Goal: Task Accomplishment & Management: Complete application form

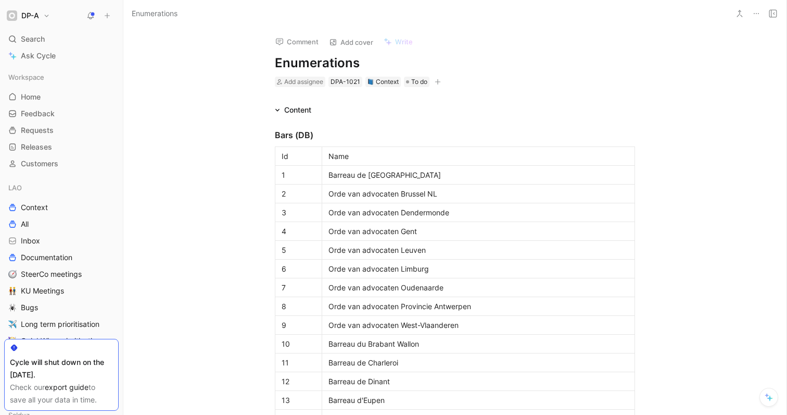
scroll to position [716, 0]
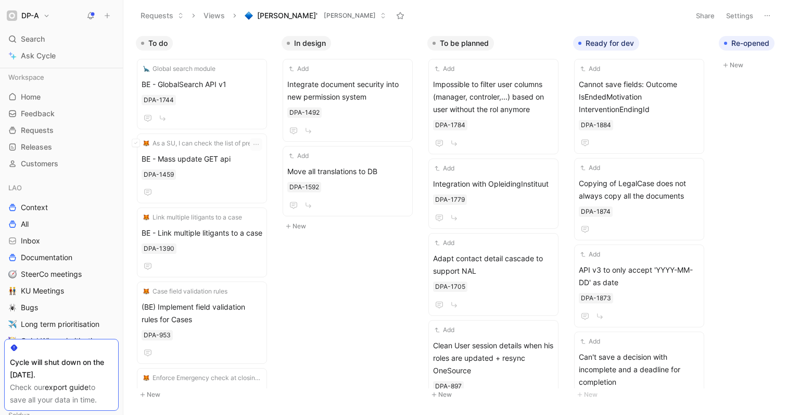
scroll to position [377, 0]
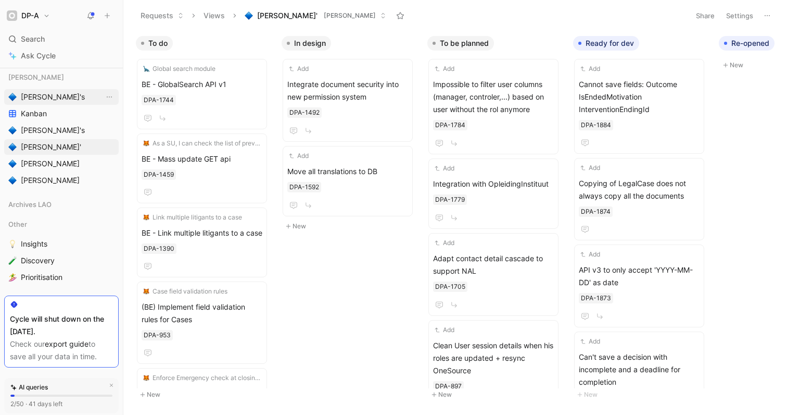
click at [40, 99] on span "[PERSON_NAME]'s" at bounding box center [53, 97] width 64 height 10
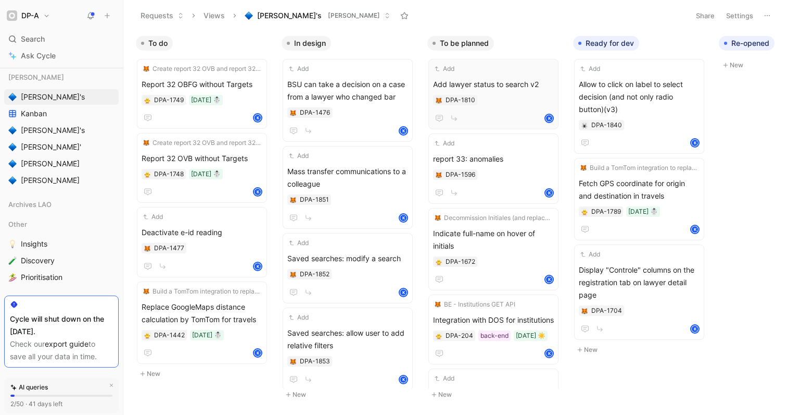
scroll to position [0, 218]
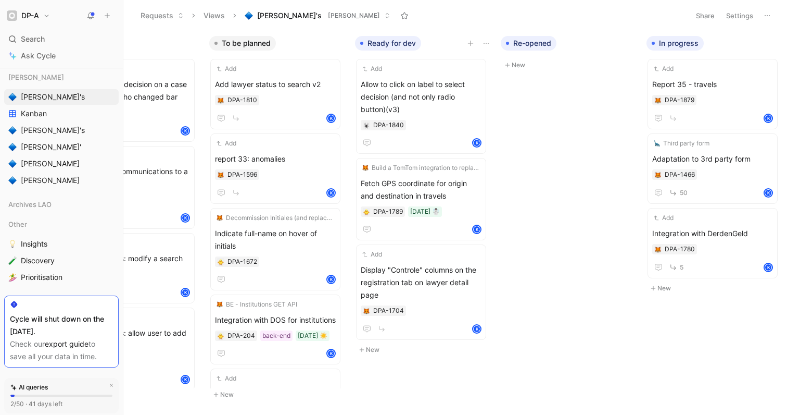
click at [470, 45] on icon "button" at bounding box center [471, 43] width 6 height 6
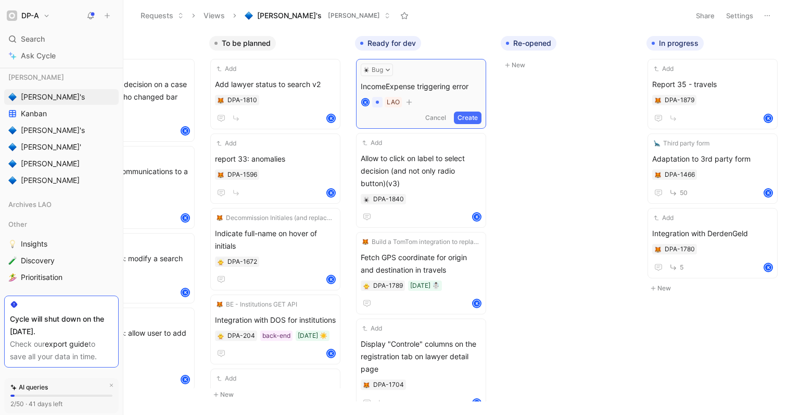
click at [361, 85] on span "IncomeExpense triggering error" at bounding box center [421, 86] width 121 height 12
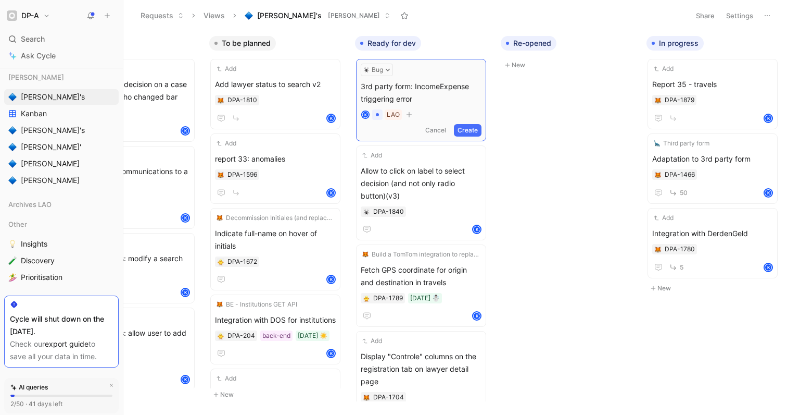
click at [409, 86] on span "3rd party form: IncomeExpense triggering error" at bounding box center [421, 92] width 121 height 25
click at [466, 130] on button "Create" at bounding box center [468, 130] width 28 height 12
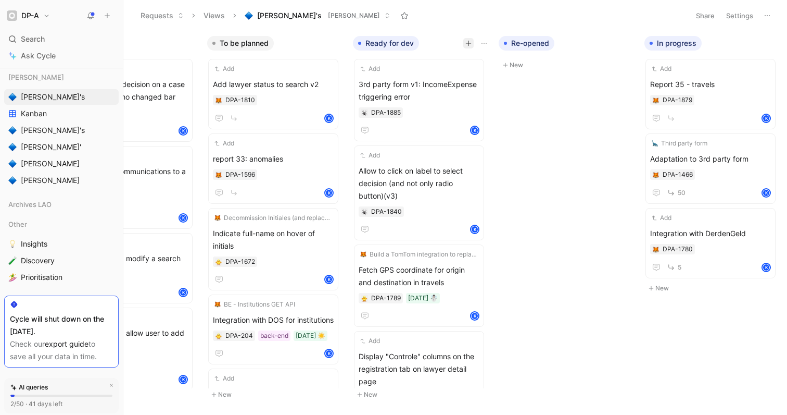
click at [471, 45] on icon "button" at bounding box center [469, 43] width 6 height 6
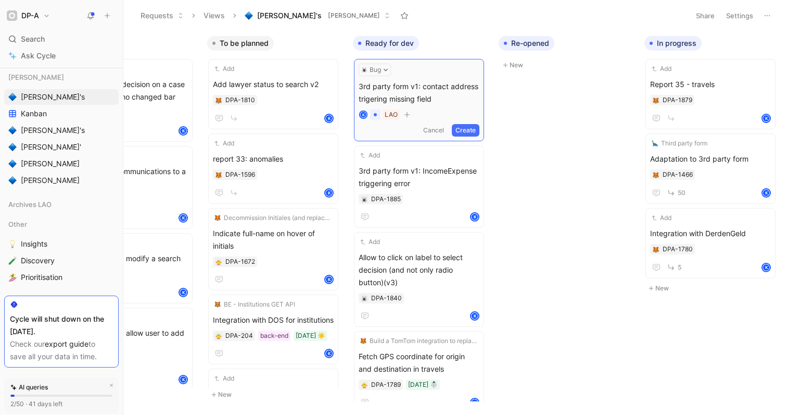
click at [469, 133] on button "Create" at bounding box center [466, 130] width 28 height 12
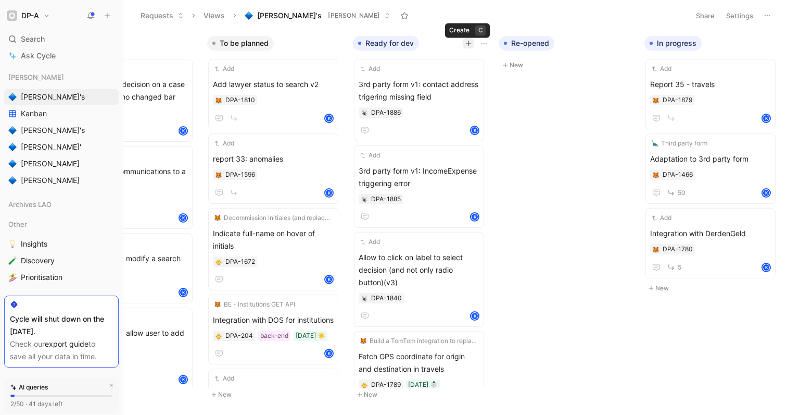
click at [468, 43] on icon "button" at bounding box center [469, 43] width 6 height 6
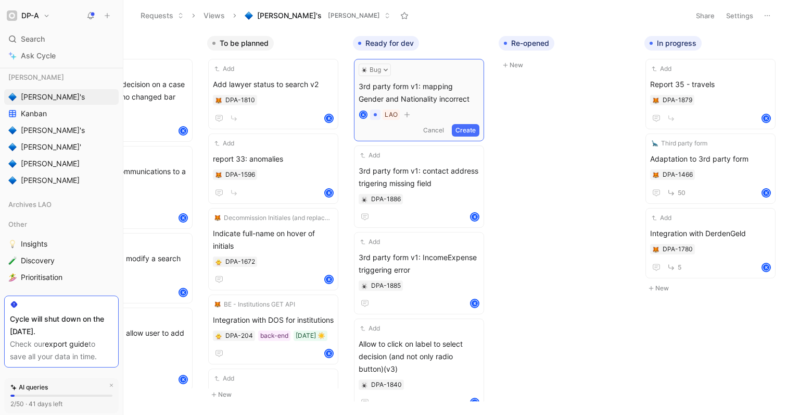
click at [469, 130] on button "Create" at bounding box center [466, 130] width 28 height 12
click at [436, 94] on span "3rd party form v1: mapping Gender and Nationality incorrect" at bounding box center [419, 90] width 121 height 25
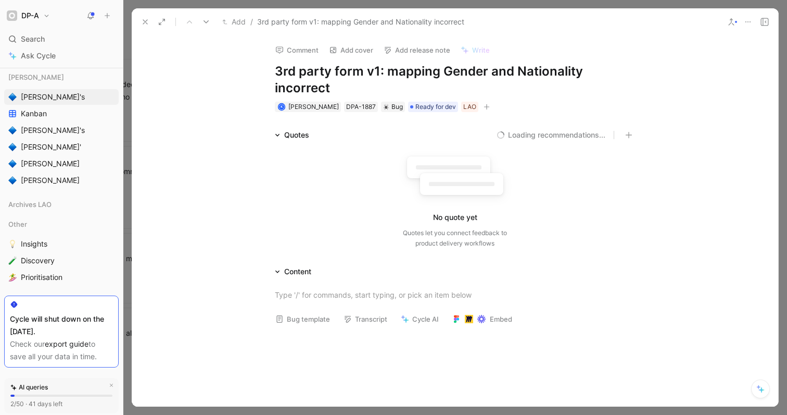
drag, startPoint x: 492, startPoint y: 72, endPoint x: 516, endPoint y: 73, distance: 24.0
click at [516, 73] on h1 "3rd party form v1: mapping Gender and Nationality incorrect" at bounding box center [455, 79] width 360 height 33
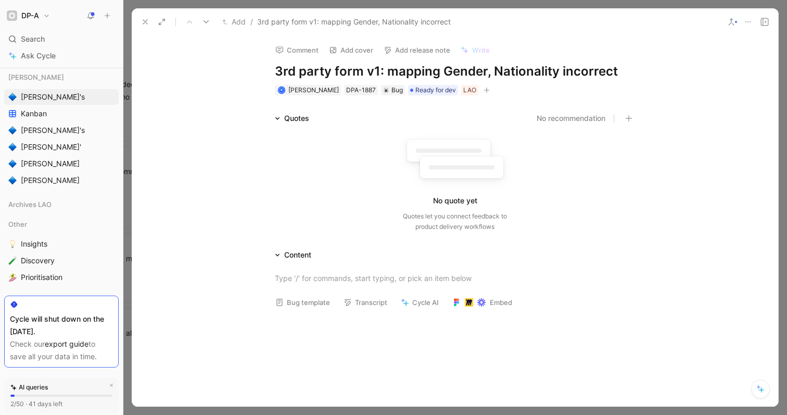
click at [555, 70] on h1 "3rd party form v1: mapping Gender, Nationality incorrect" at bounding box center [455, 71] width 360 height 17
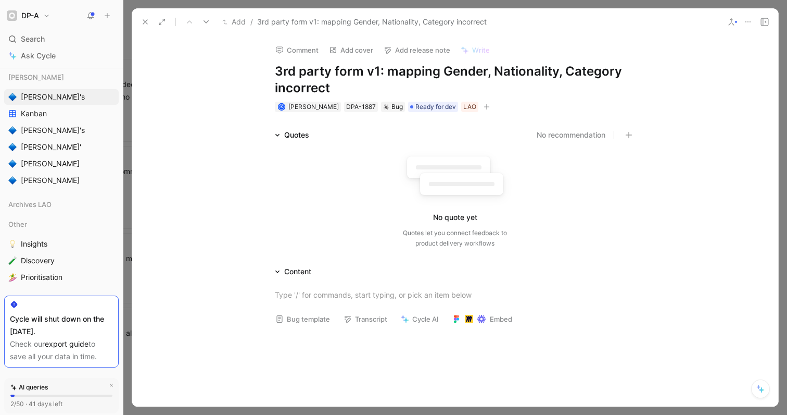
click at [145, 23] on icon at bounding box center [145, 22] width 8 height 8
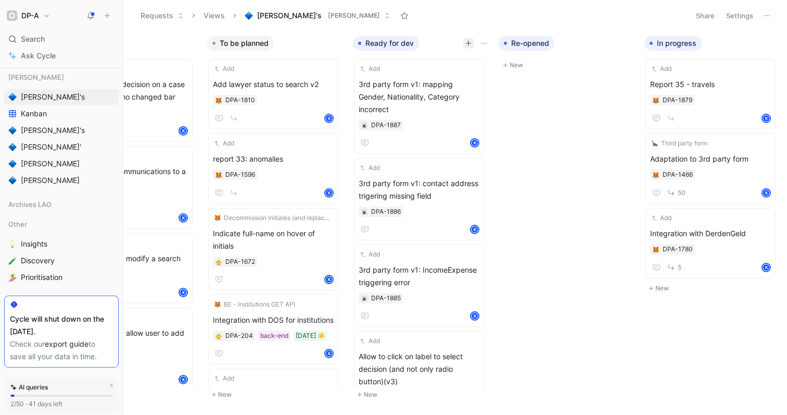
click at [467, 43] on icon "button" at bounding box center [469, 43] width 6 height 6
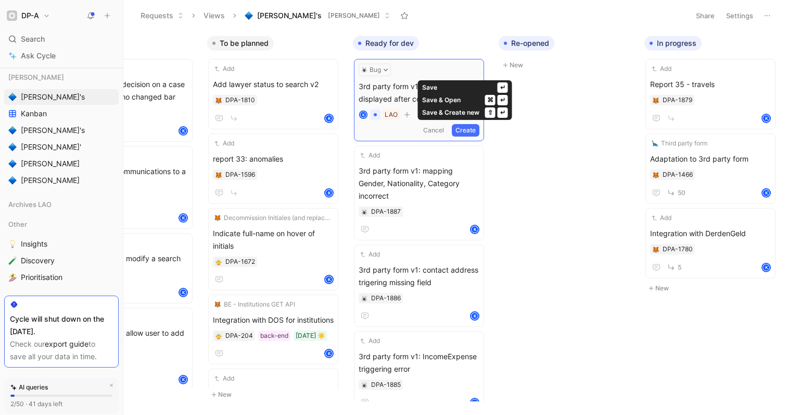
click at [470, 130] on button "Create" at bounding box center [466, 130] width 28 height 12
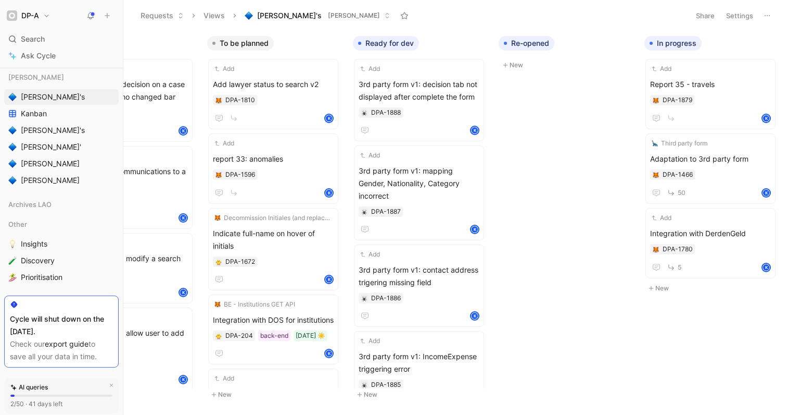
click at [447, 12] on div "Requests Views [PERSON_NAME]'s LAO Dev" at bounding box center [409, 16] width 549 height 18
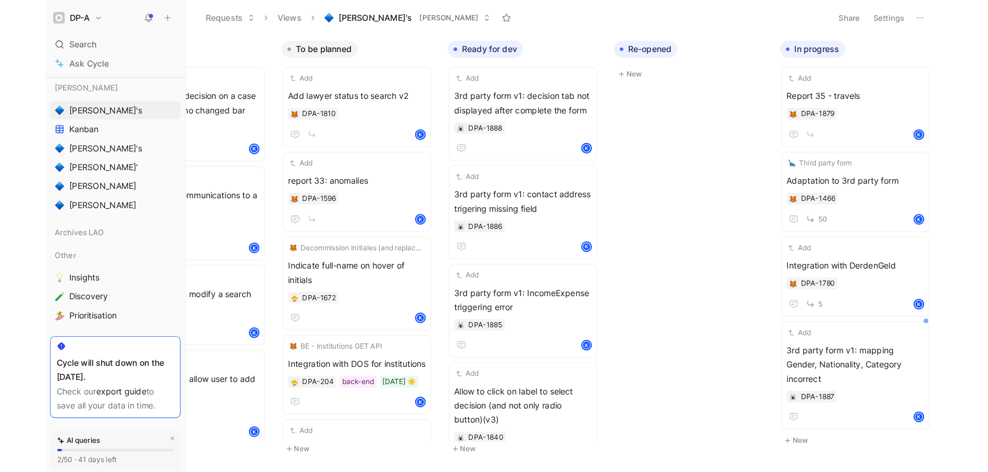
scroll to position [0, 221]
